Goal: Information Seeking & Learning: Learn about a topic

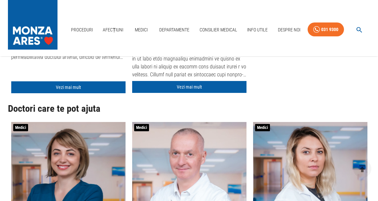
scroll to position [101, 0]
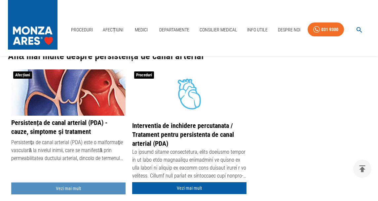
click at [76, 187] on link "Vezi mai mult" at bounding box center [68, 189] width 114 height 12
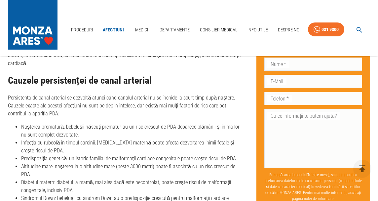
scroll to position [573, 0]
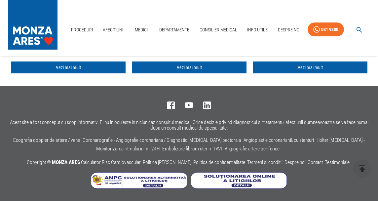
scroll to position [101, 0]
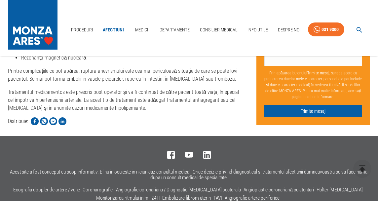
scroll to position [1414, 0]
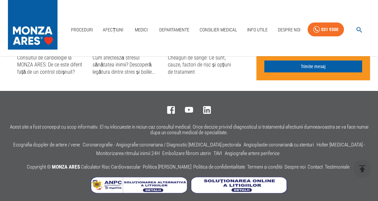
scroll to position [1949, 0]
